Goal: Transaction & Acquisition: Purchase product/service

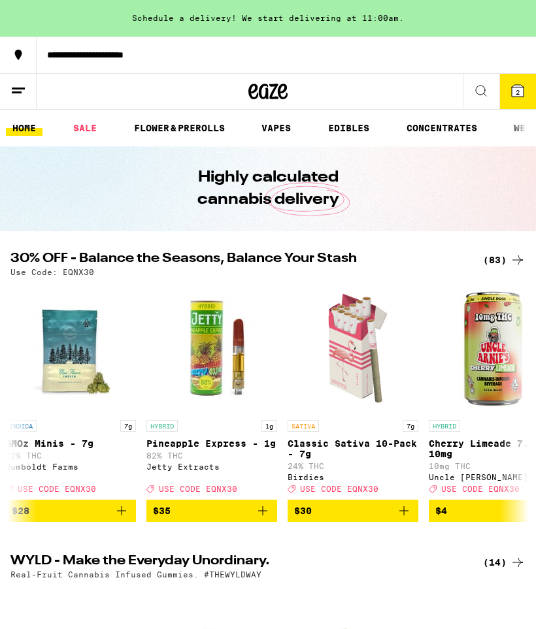
scroll to position [0, 162]
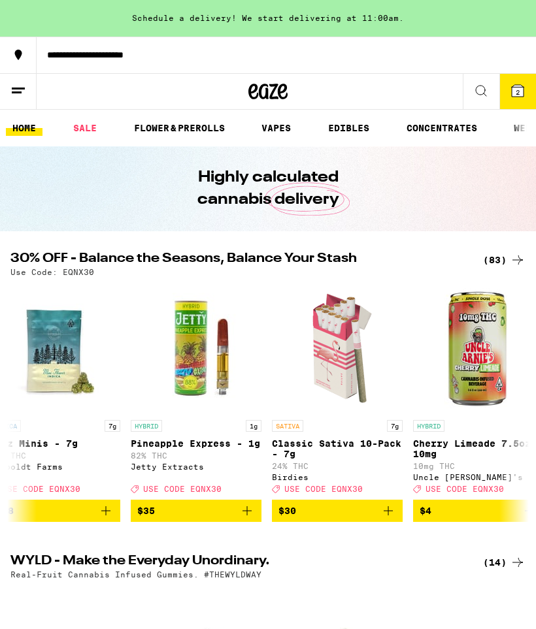
click at [245, 519] on icon "Add to bag" at bounding box center [247, 511] width 16 height 16
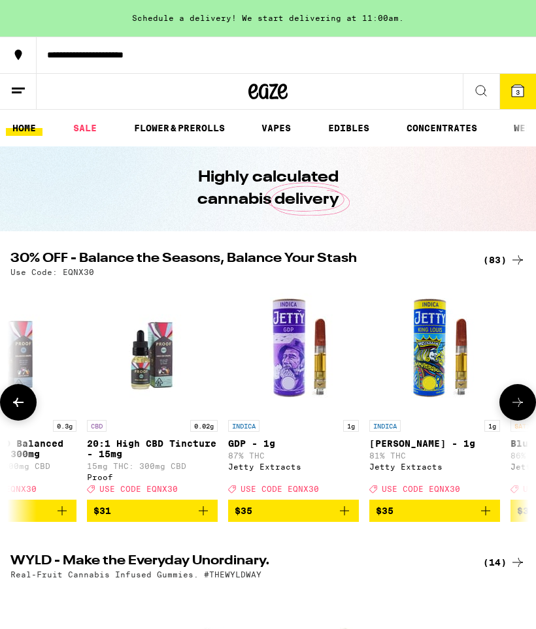
scroll to position [0, 6981]
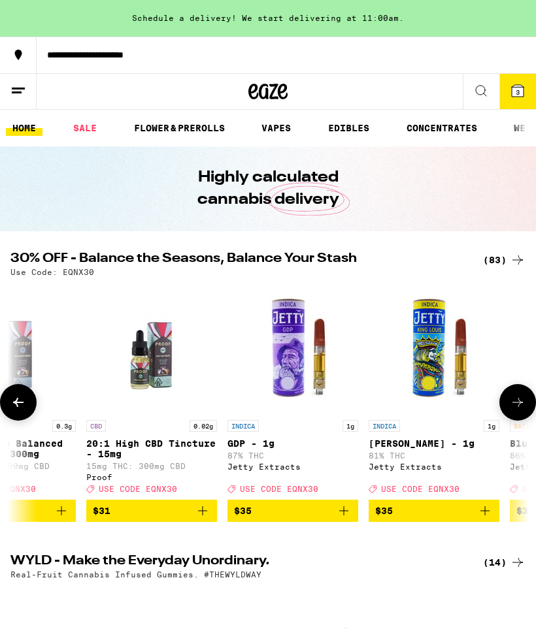
click at [344, 516] on icon "Add to bag" at bounding box center [343, 510] width 9 height 9
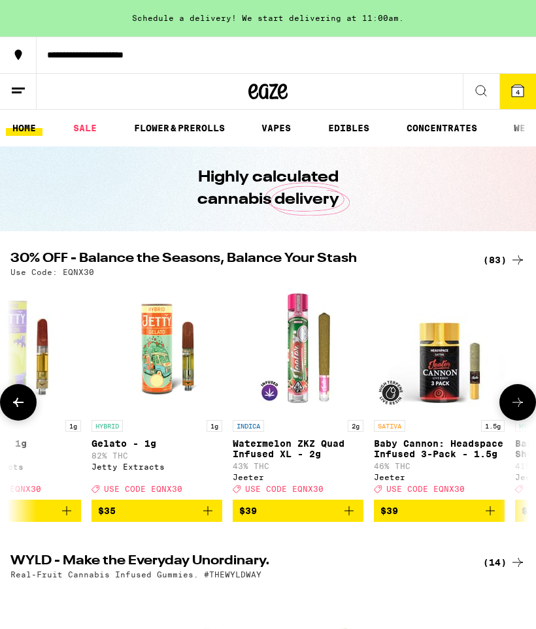
scroll to position [0, 7965]
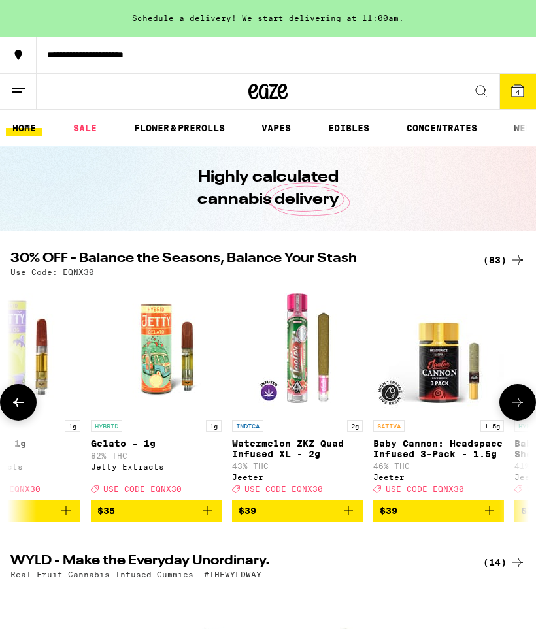
click at [205, 518] on icon "Add to bag" at bounding box center [207, 511] width 16 height 16
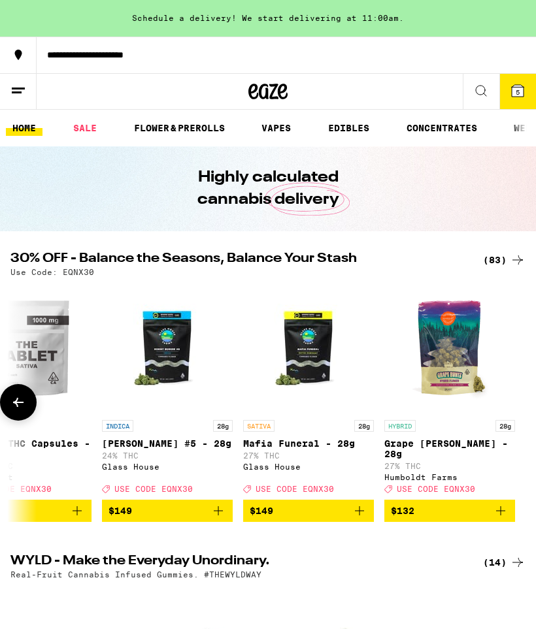
scroll to position [0, 11200]
click at [516, 93] on span "5" at bounding box center [518, 92] width 4 height 8
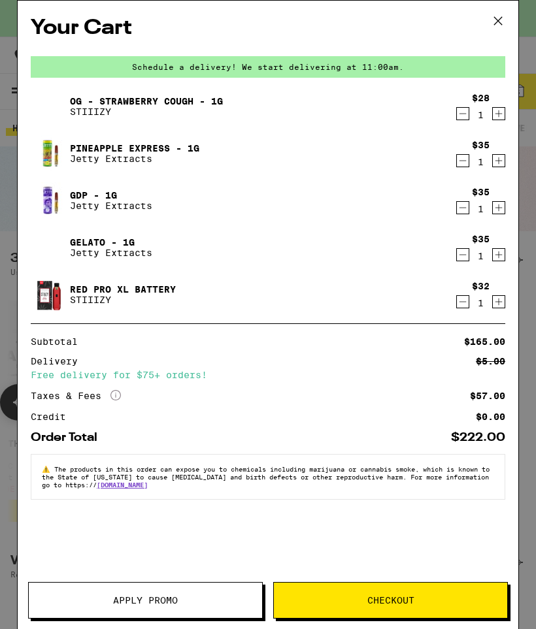
click at [463, 306] on icon "Decrement" at bounding box center [463, 302] width 12 height 16
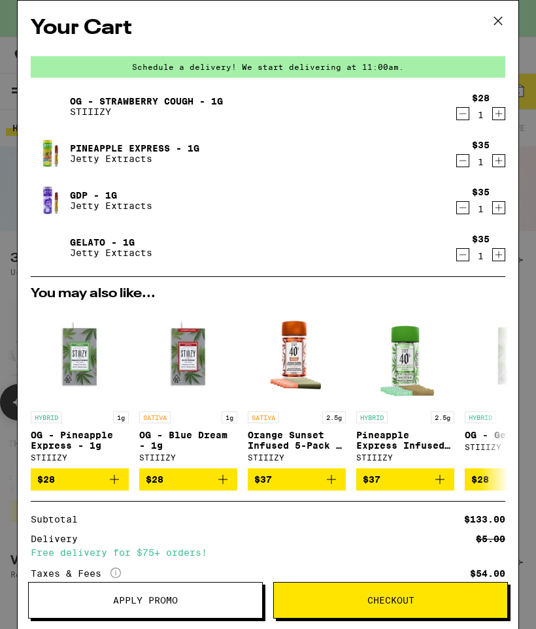
click at [464, 119] on icon "Decrement" at bounding box center [463, 114] width 12 height 16
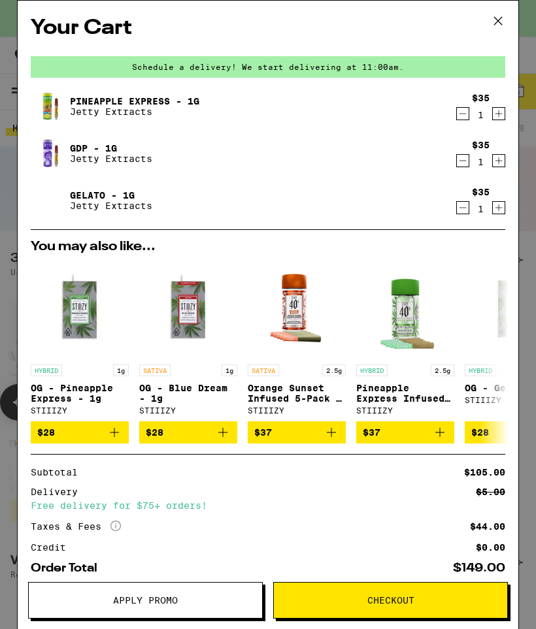
click at [499, 24] on icon at bounding box center [498, 21] width 20 height 20
